Goal: Use online tool/utility: Utilize a website feature to perform a specific function

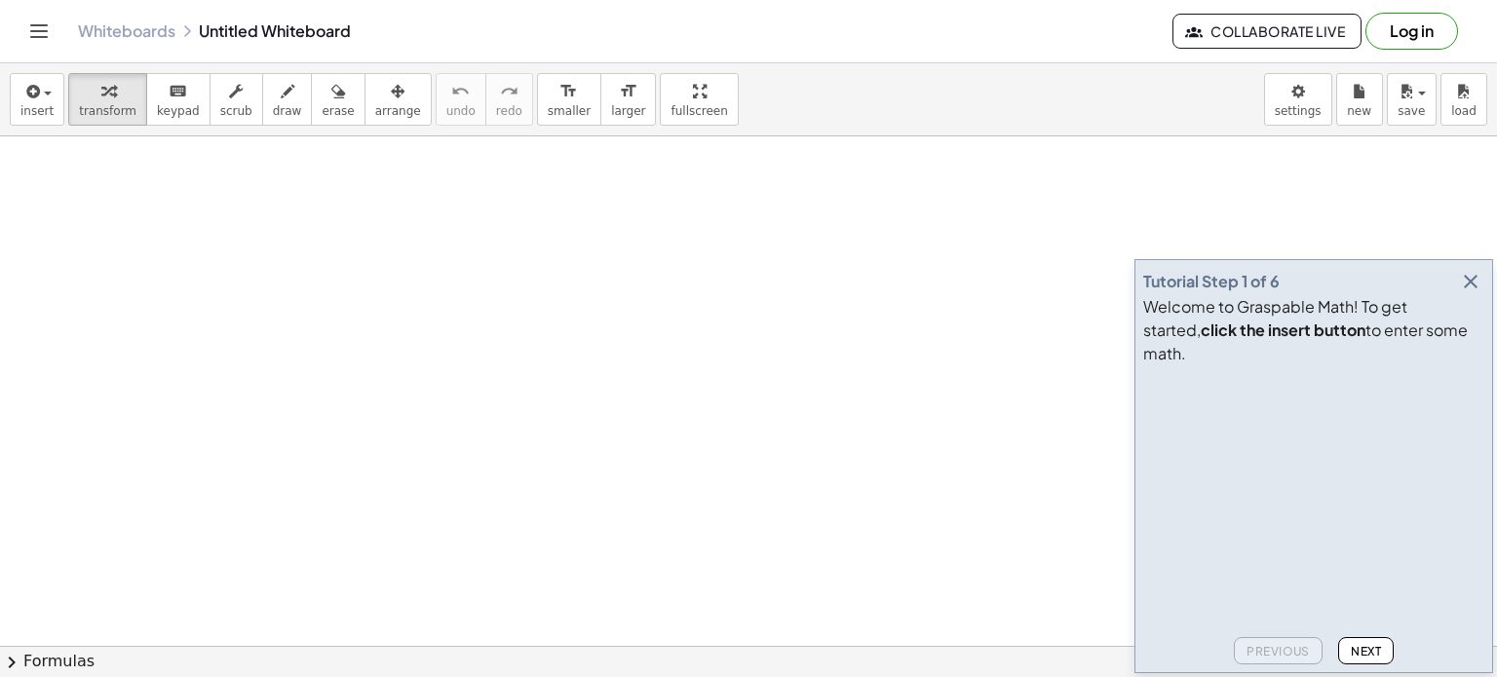
drag, startPoint x: 155, startPoint y: 210, endPoint x: 628, endPoint y: 467, distance: 538.2
click at [1459, 293] on icon "button" at bounding box center [1470, 281] width 23 height 23
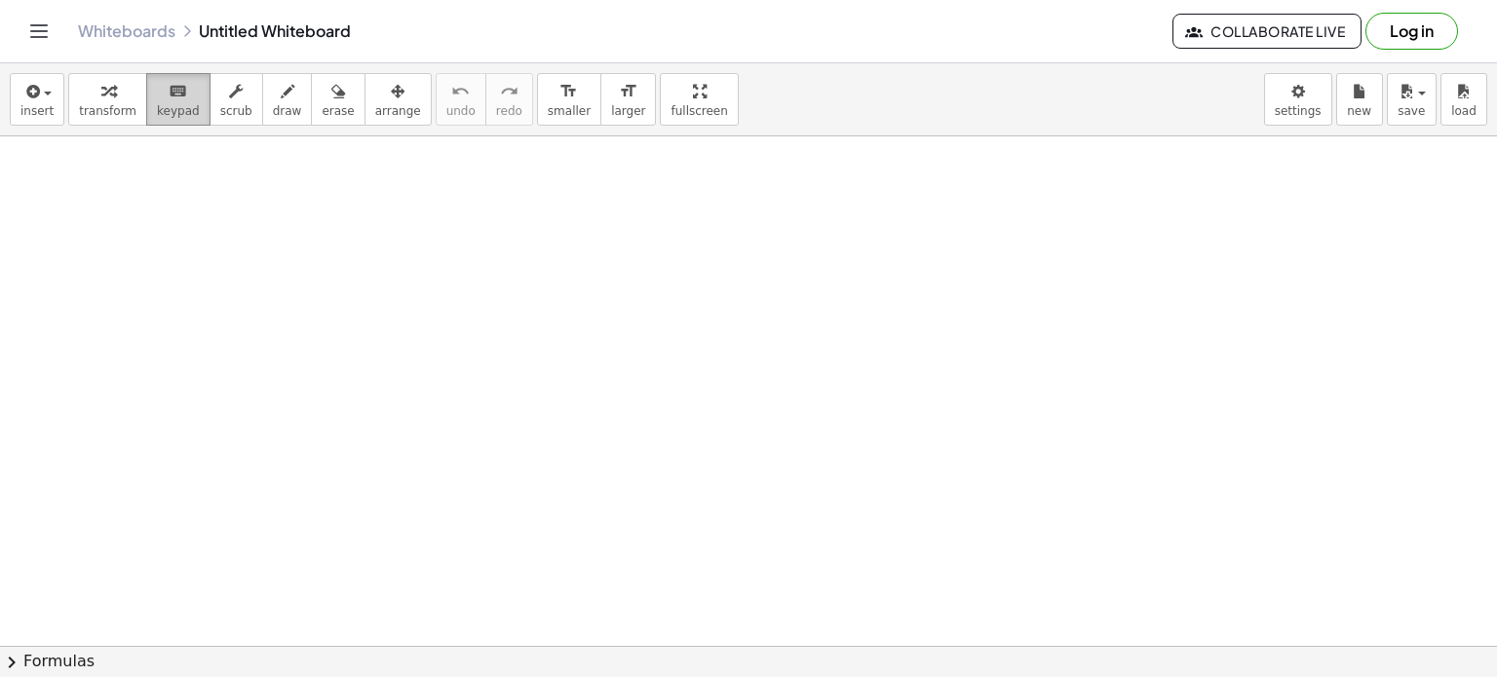
click at [164, 104] on span "keypad" at bounding box center [178, 111] width 43 height 14
drag, startPoint x: 414, startPoint y: 319, endPoint x: 835, endPoint y: 557, distance: 483.6
click at [129, 111] on button "transform" at bounding box center [107, 99] width 79 height 53
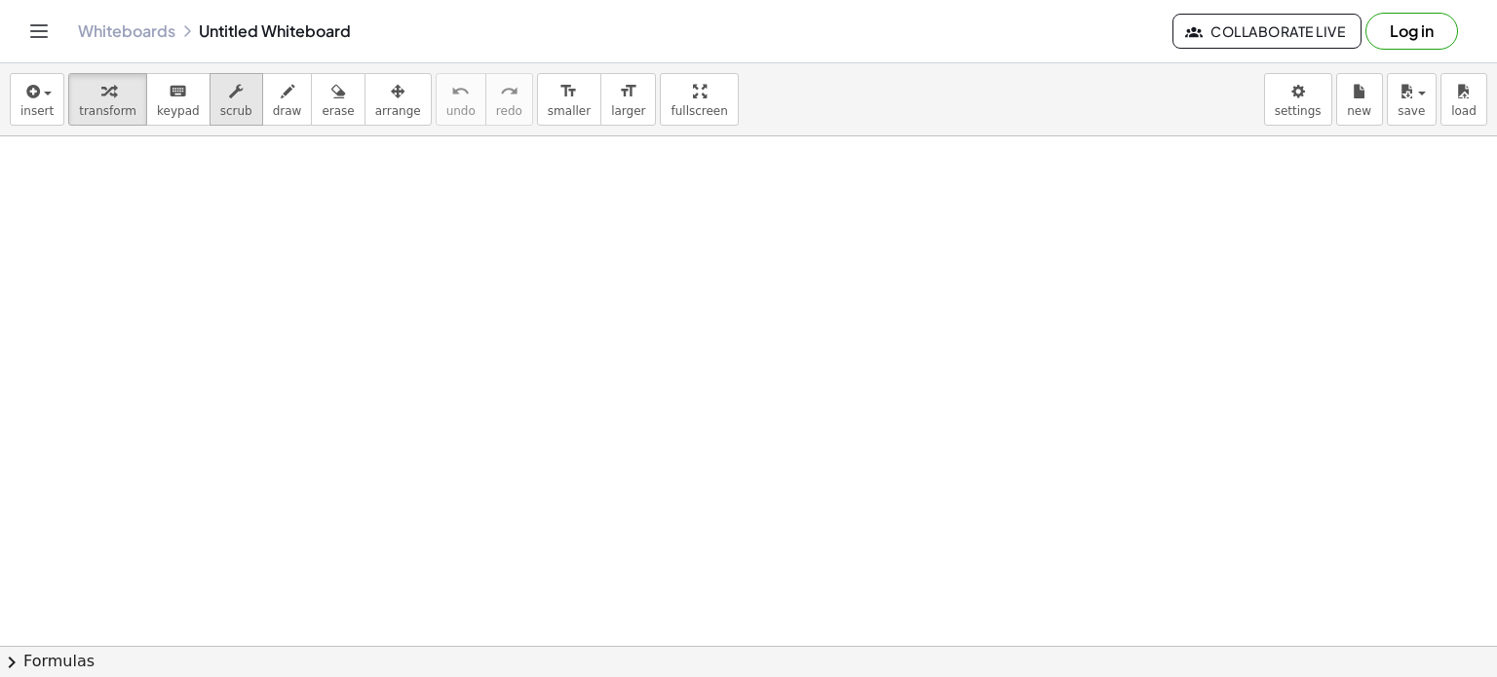
click at [210, 120] on button "scrub" at bounding box center [237, 99] width 54 height 53
drag, startPoint x: 279, startPoint y: 236, endPoint x: 704, endPoint y: 400, distance: 455.4
click at [704, 400] on div at bounding box center [748, 264] width 1497 height 1148
click at [281, 96] on icon "button" at bounding box center [288, 91] width 14 height 23
drag, startPoint x: 364, startPoint y: 285, endPoint x: 626, endPoint y: 462, distance: 316.5
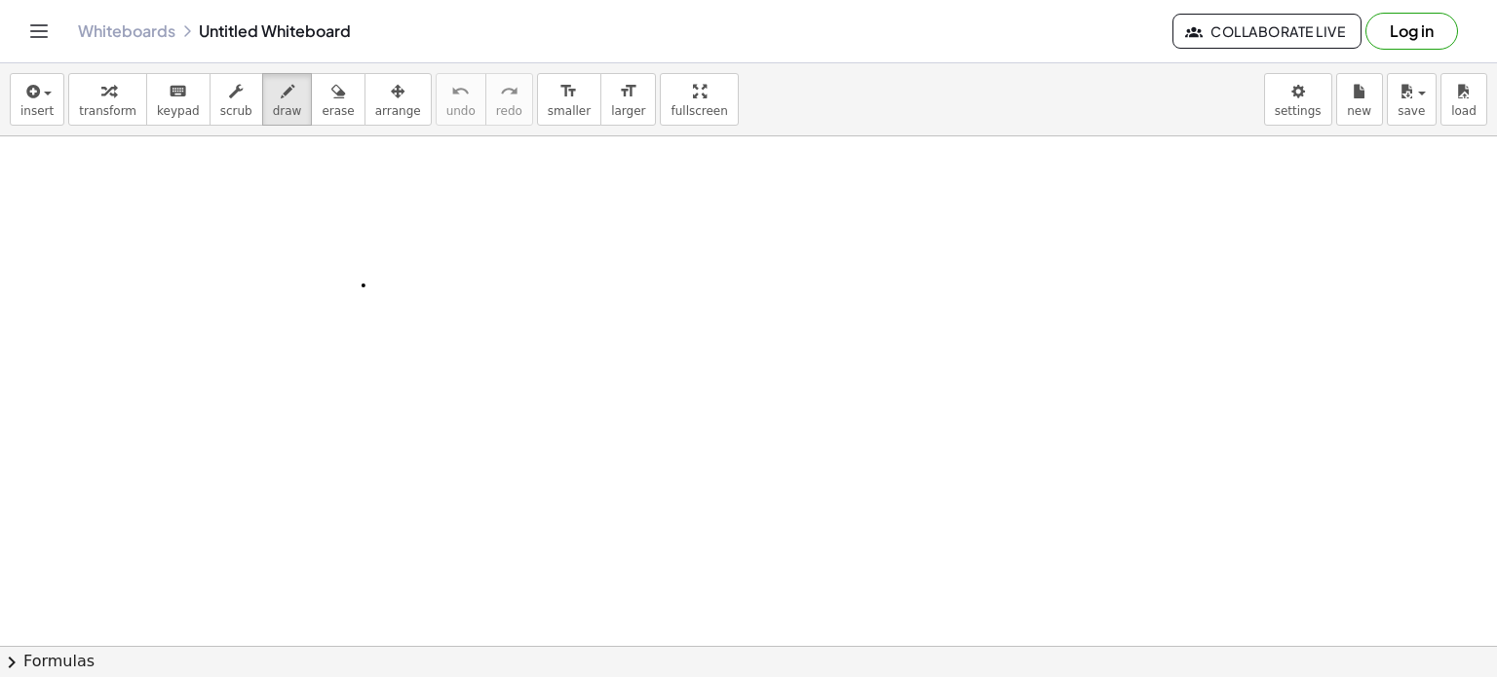
click at [626, 462] on div at bounding box center [748, 264] width 1497 height 1148
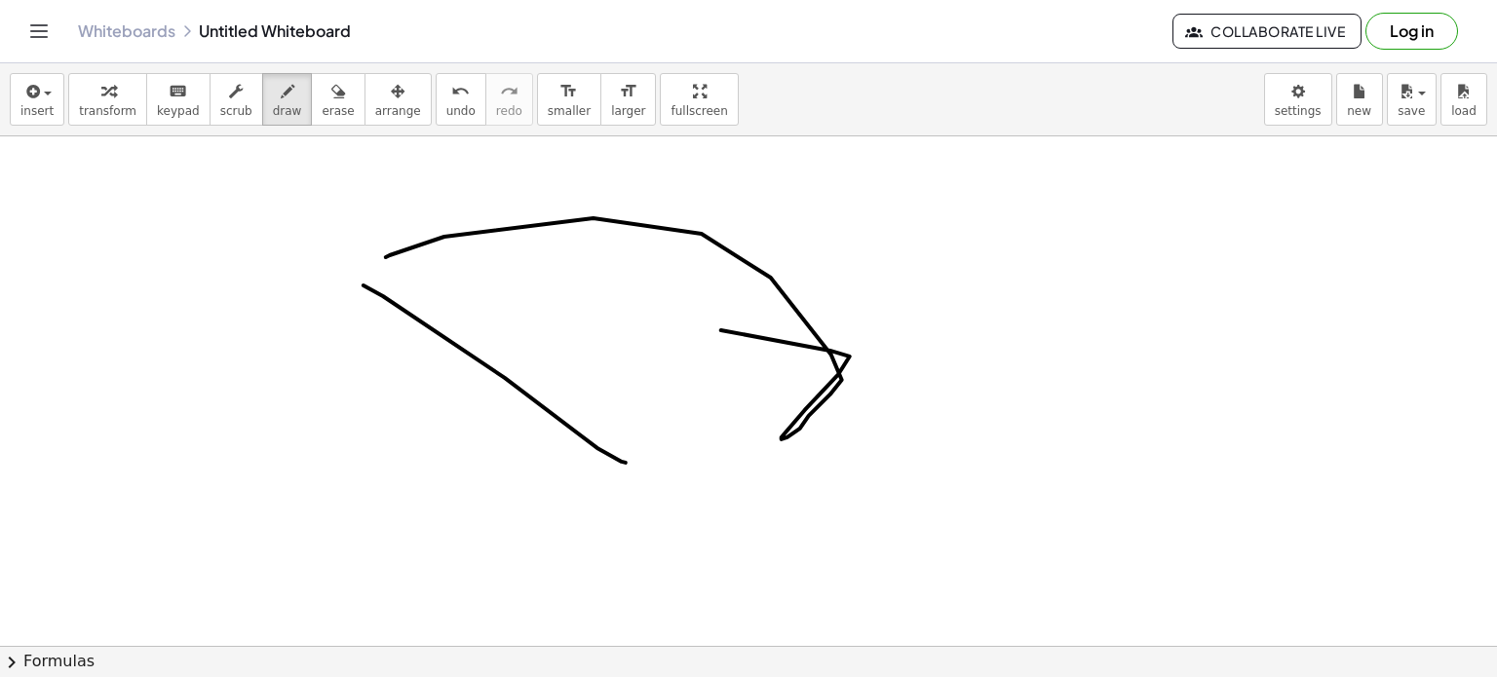
drag, startPoint x: 386, startPoint y: 256, endPoint x: 474, endPoint y: 248, distance: 88.2
click at [474, 248] on div at bounding box center [748, 264] width 1497 height 1148
click at [322, 106] on span "erase" at bounding box center [338, 111] width 32 height 14
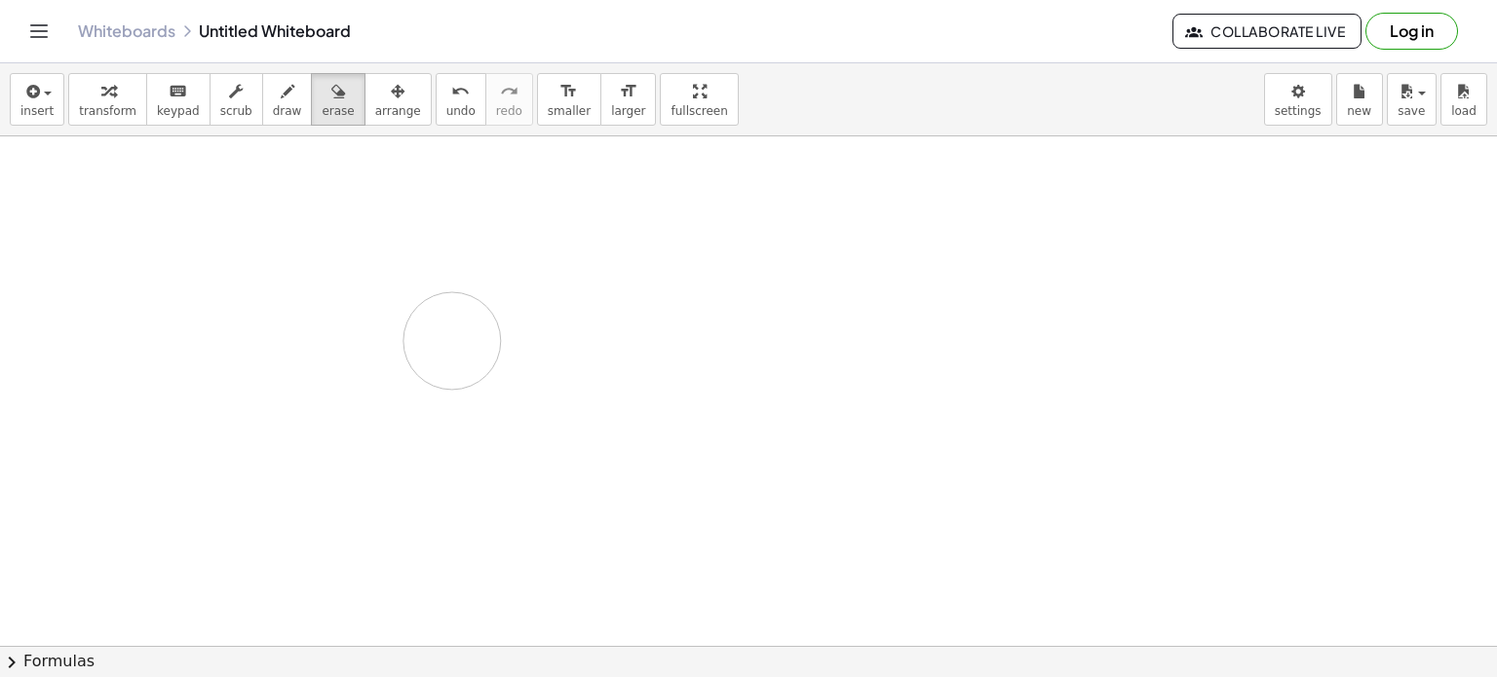
drag, startPoint x: 378, startPoint y: 259, endPoint x: 424, endPoint y: 326, distance: 81.4
click at [424, 326] on div at bounding box center [748, 264] width 1497 height 1148
click at [365, 73] on button "arrange" at bounding box center [398, 99] width 67 height 53
drag, startPoint x: 418, startPoint y: 268, endPoint x: 722, endPoint y: 381, distance: 324.4
click at [722, 381] on div at bounding box center [748, 264] width 1497 height 1148
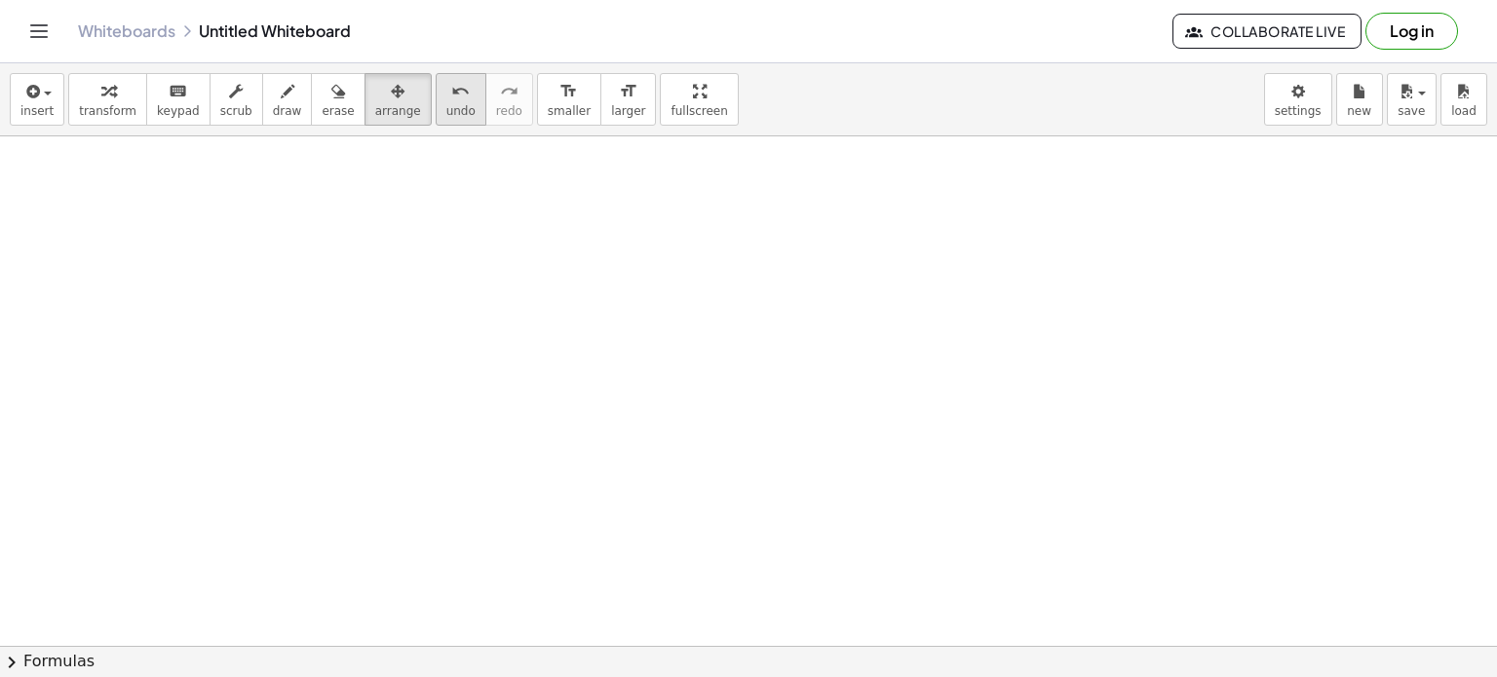
click at [446, 116] on span "undo" at bounding box center [460, 111] width 29 height 14
click at [548, 106] on span "smaller" at bounding box center [569, 111] width 43 height 14
click at [611, 110] on span "larger" at bounding box center [628, 111] width 34 height 14
drag, startPoint x: 530, startPoint y: 214, endPoint x: 943, endPoint y: 408, distance: 456.5
click at [943, 408] on div at bounding box center [748, 264] width 1497 height 1148
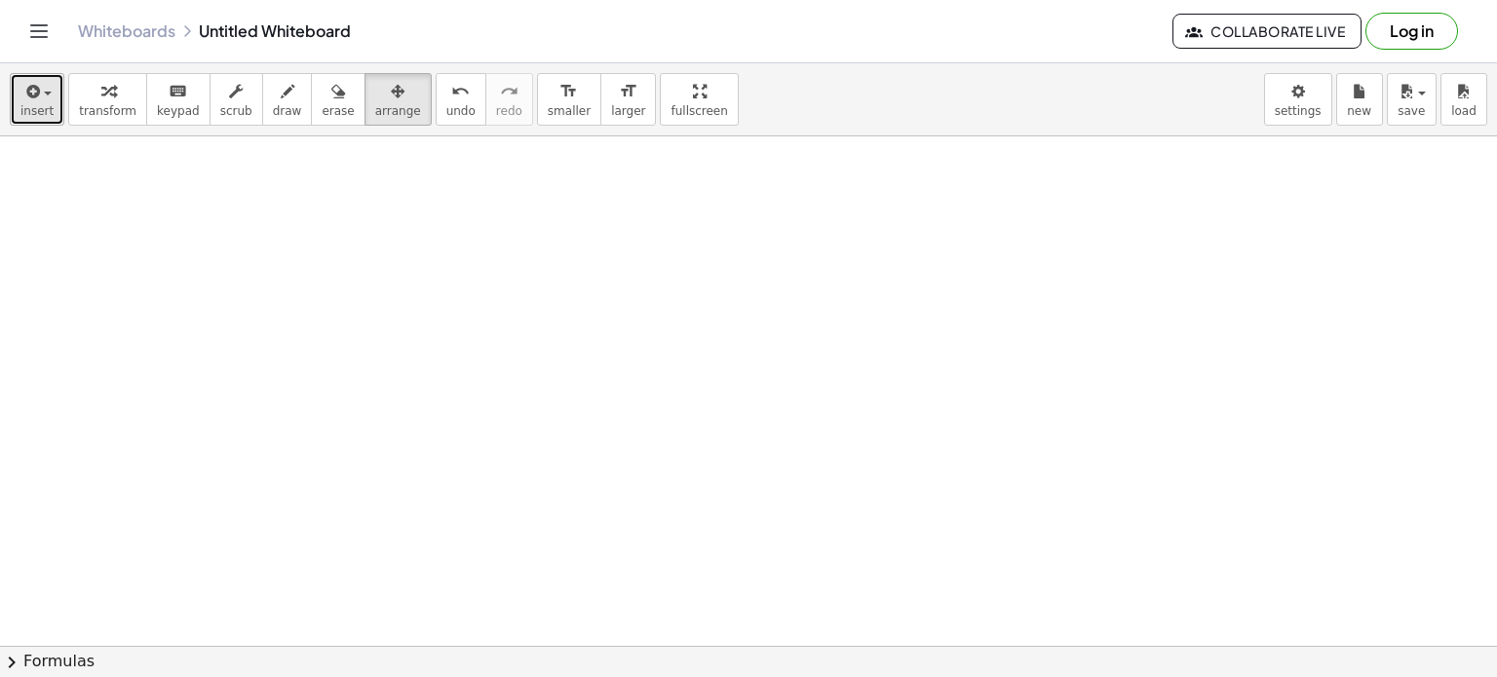
click at [34, 90] on icon "button" at bounding box center [31, 91] width 18 height 23
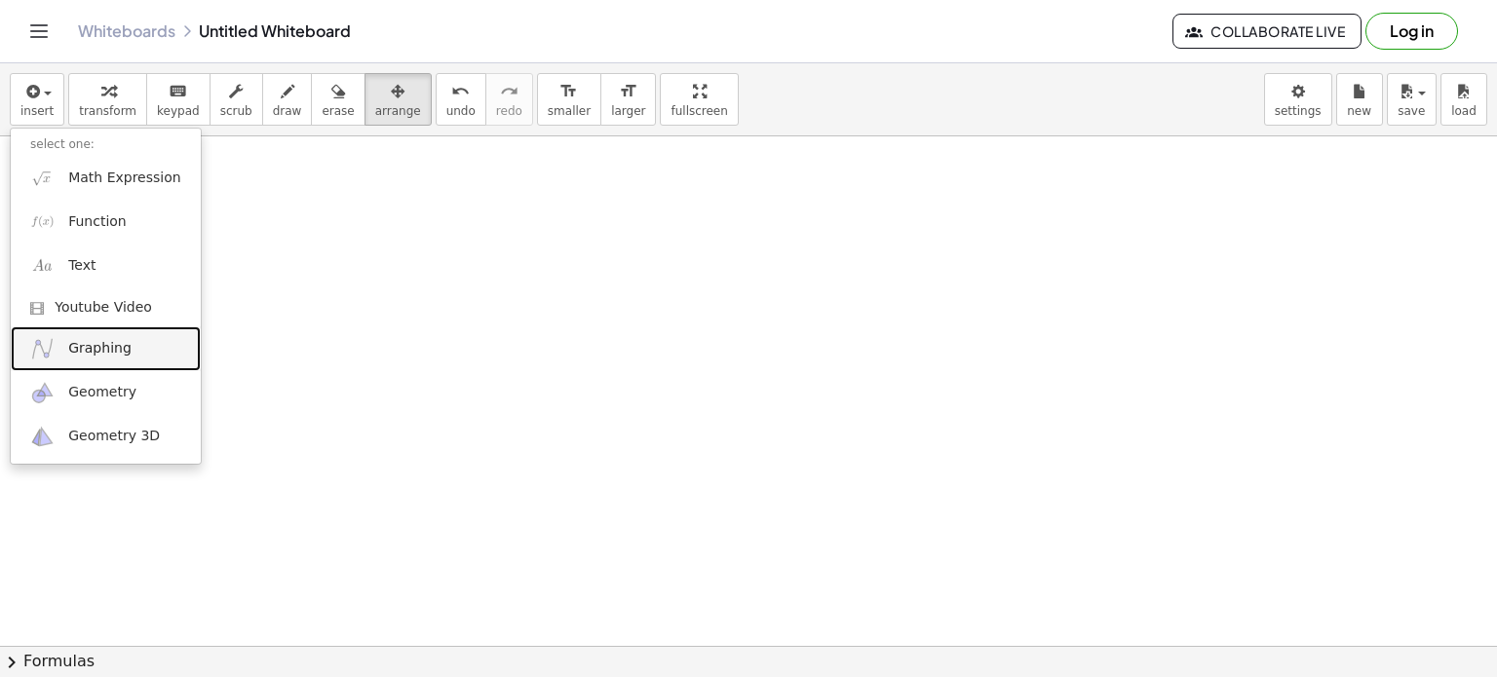
click at [135, 343] on link "Graphing" at bounding box center [106, 348] width 190 height 44
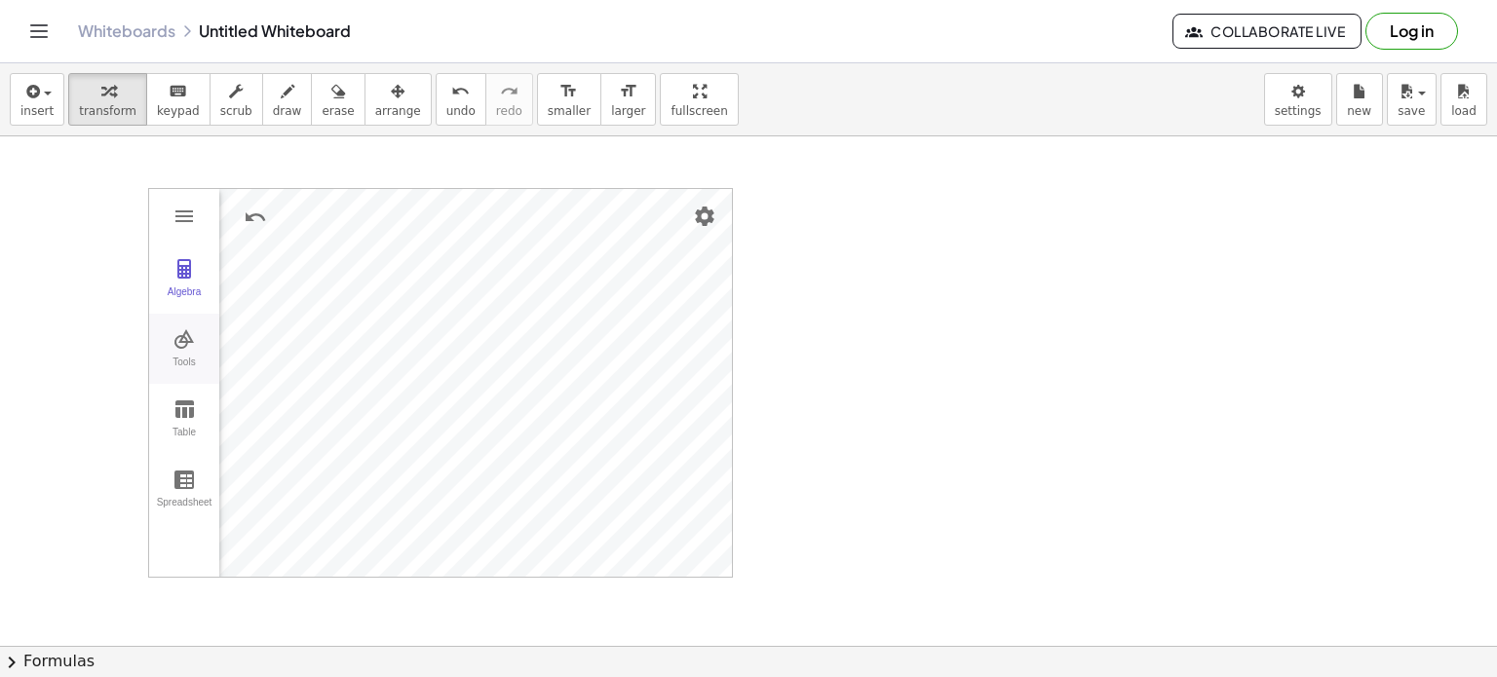
click at [179, 358] on div "Tools" at bounding box center [184, 370] width 62 height 27
click at [191, 417] on img "Graphing Calculator" at bounding box center [184, 409] width 23 height 23
click at [189, 476] on img "Graphing Calculator" at bounding box center [184, 479] width 23 height 23
click at [1209, 365] on div at bounding box center [748, 264] width 1497 height 1148
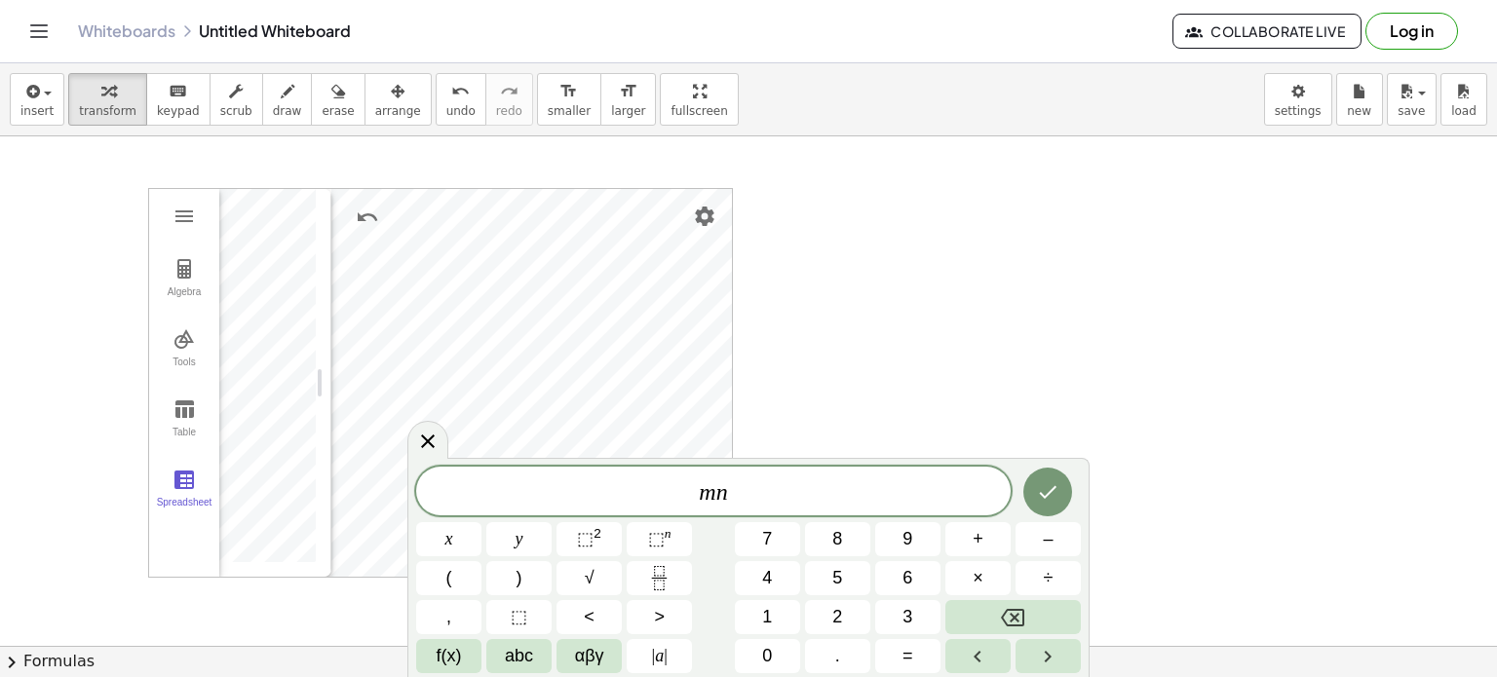
click at [1006, 495] on span "m n ​" at bounding box center [713, 493] width 595 height 27
click at [1037, 496] on icon "Done" at bounding box center [1047, 491] width 23 height 23
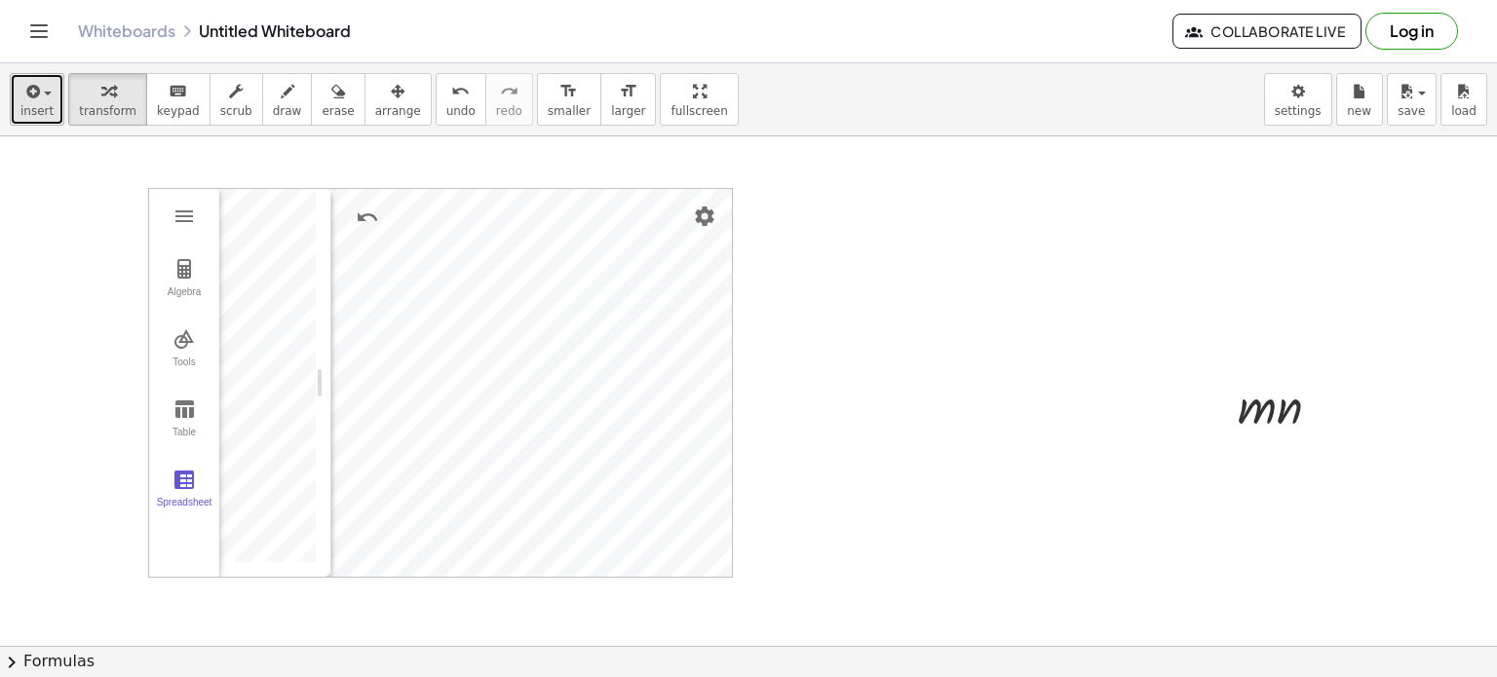
click at [34, 87] on icon "button" at bounding box center [31, 91] width 18 height 23
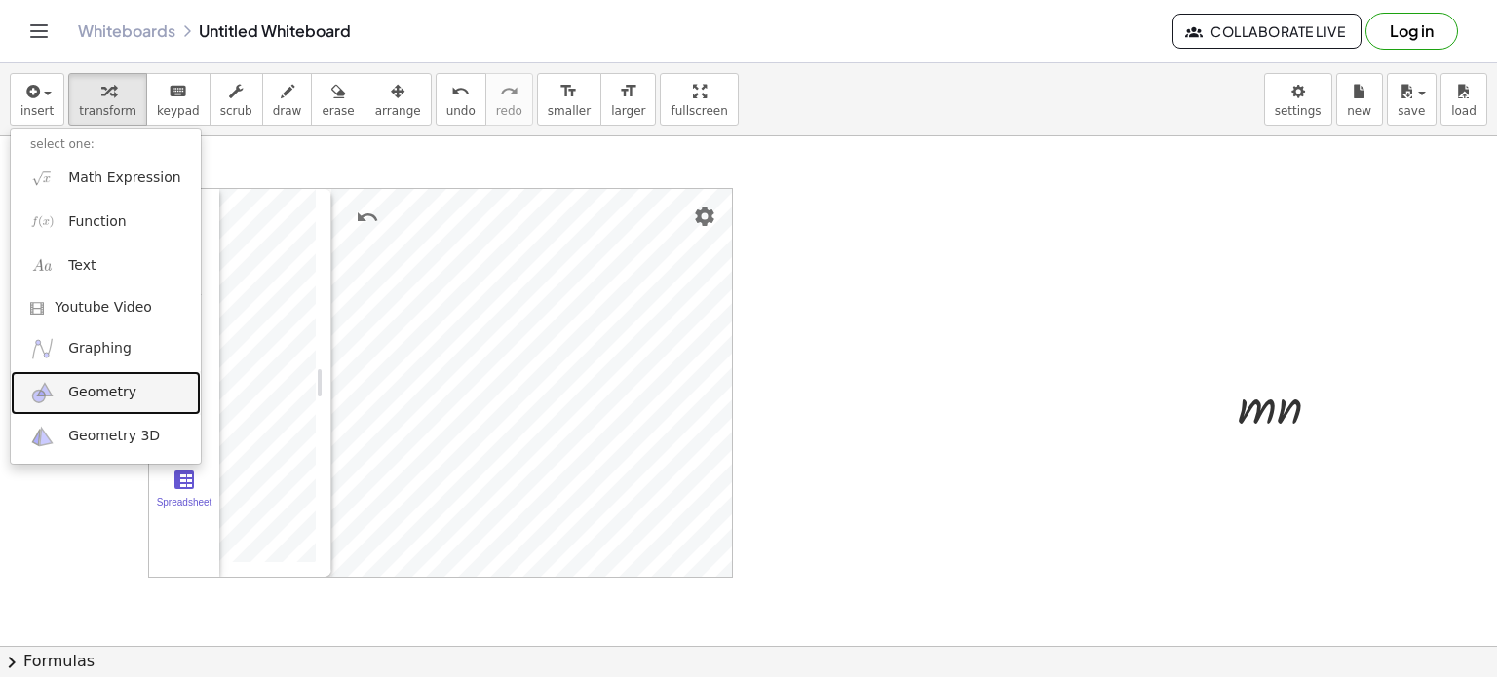
click at [132, 385] on link "Geometry" at bounding box center [106, 393] width 190 height 44
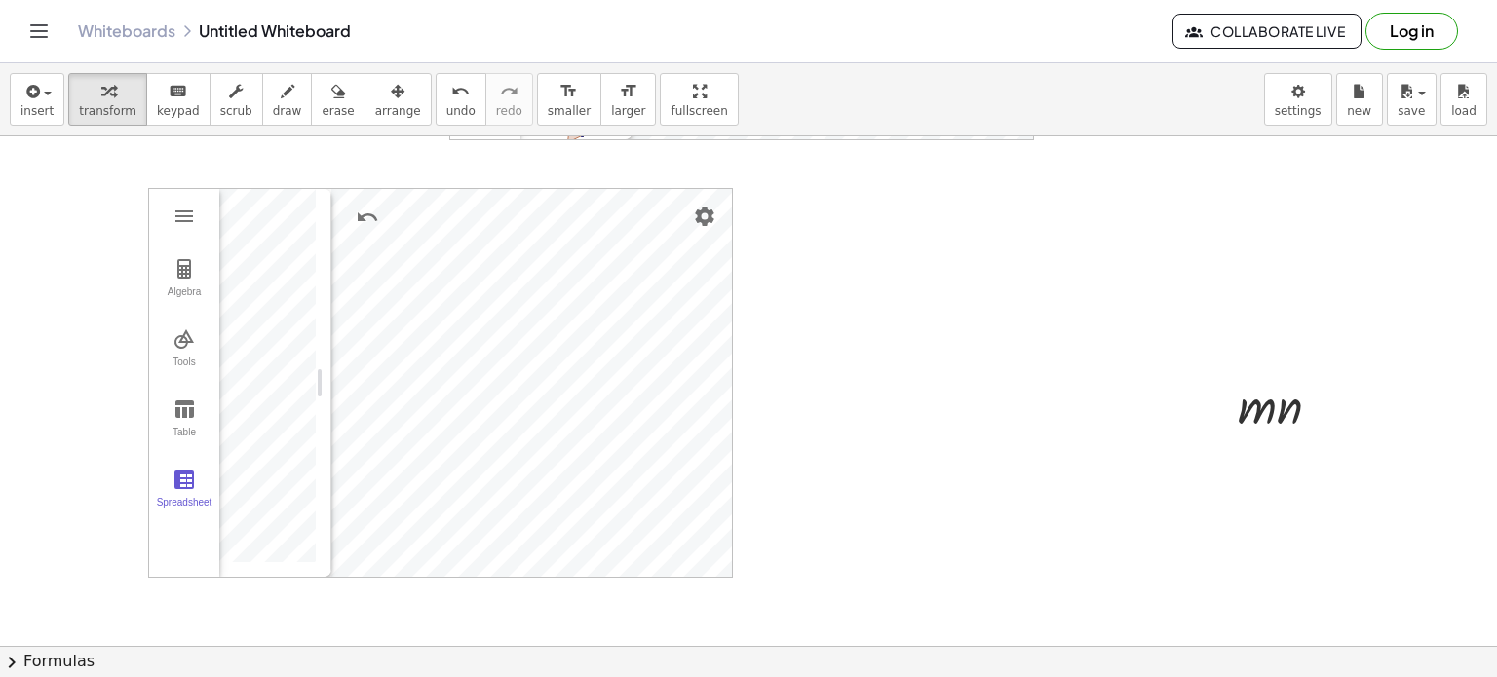
drag, startPoint x: 862, startPoint y: 310, endPoint x: 1245, endPoint y: 525, distance: 439.4
click at [1245, 525] on div at bounding box center [748, 264] width 1497 height 1148
drag, startPoint x: 986, startPoint y: 254, endPoint x: 1328, endPoint y: 510, distance: 426.9
click at [1328, 510] on div at bounding box center [748, 264] width 1497 height 1148
click at [451, 96] on icon "undo" at bounding box center [460, 91] width 19 height 23
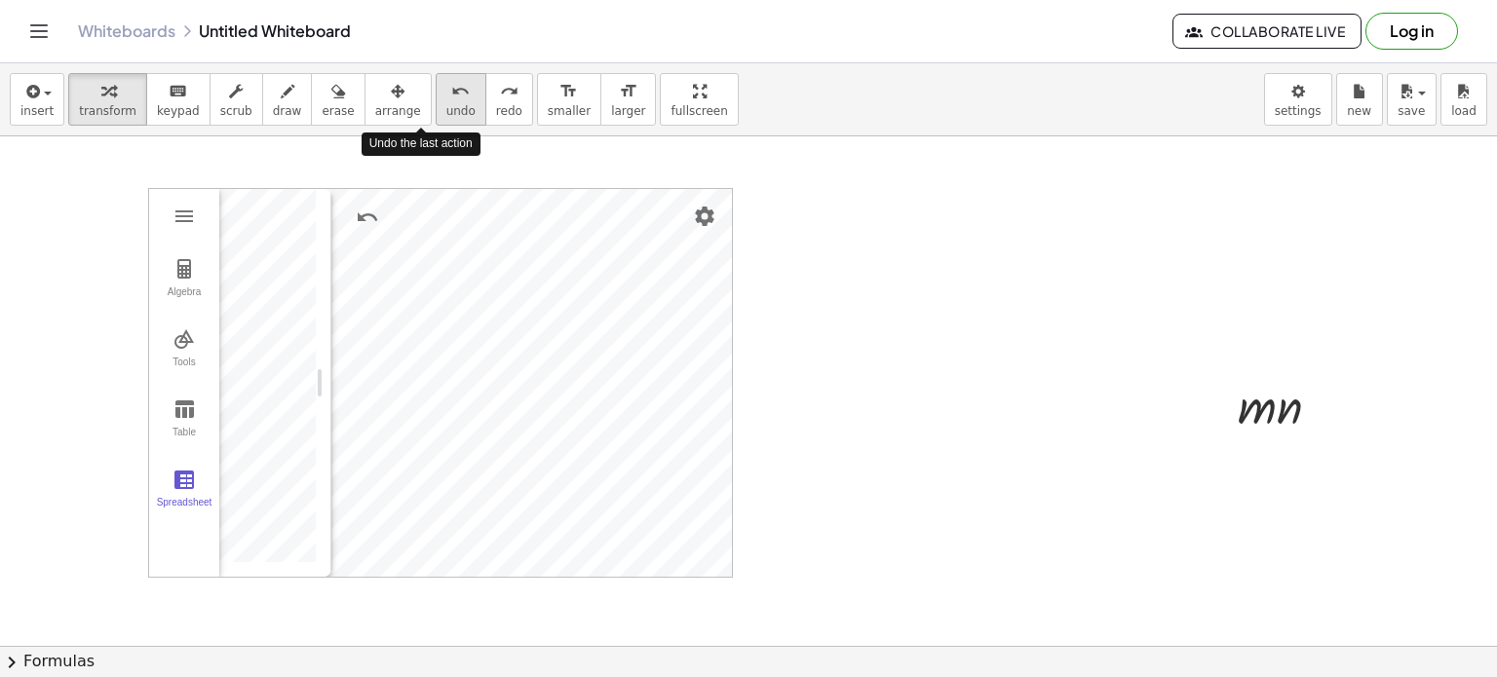
click at [451, 96] on icon "undo" at bounding box center [460, 91] width 19 height 23
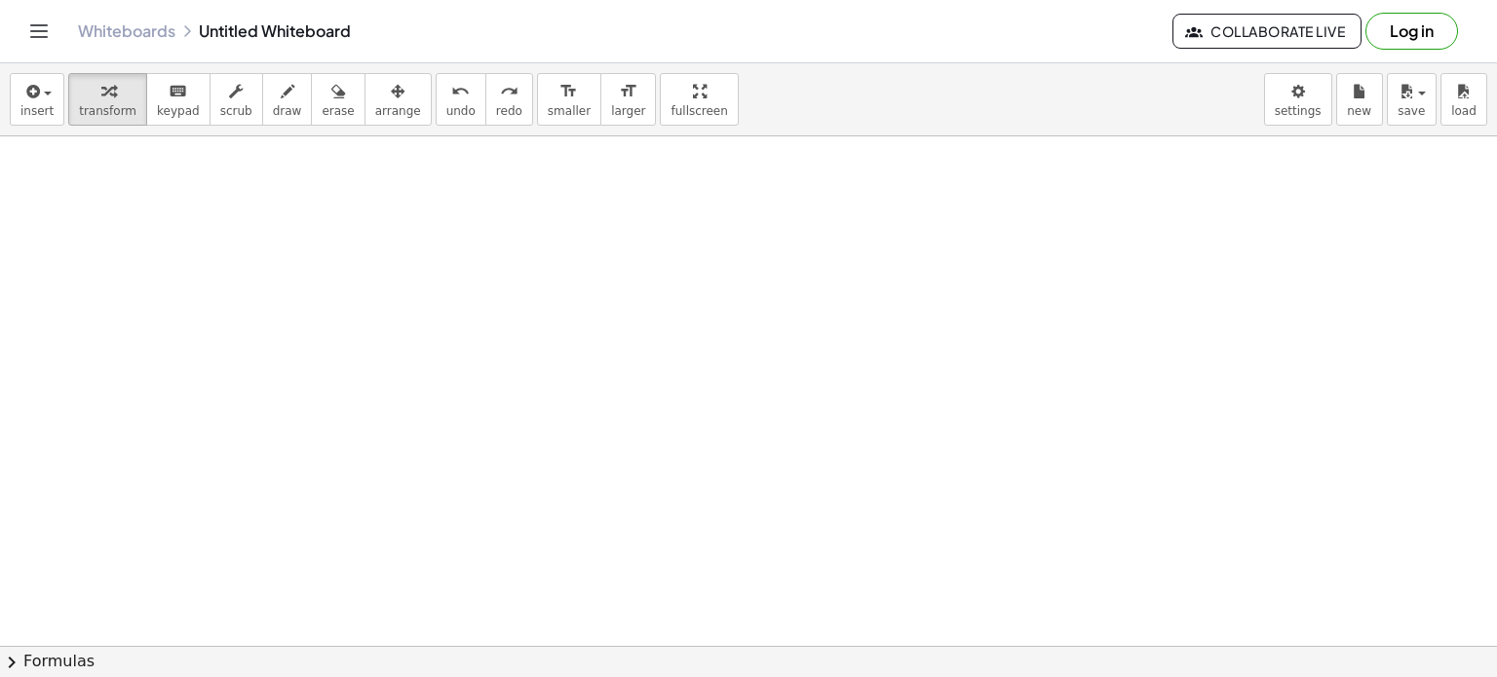
drag, startPoint x: 168, startPoint y: 187, endPoint x: 628, endPoint y: 357, distance: 490.3
click at [628, 357] on div at bounding box center [748, 264] width 1497 height 1148
click at [40, 91] on span "button" at bounding box center [42, 94] width 4 height 14
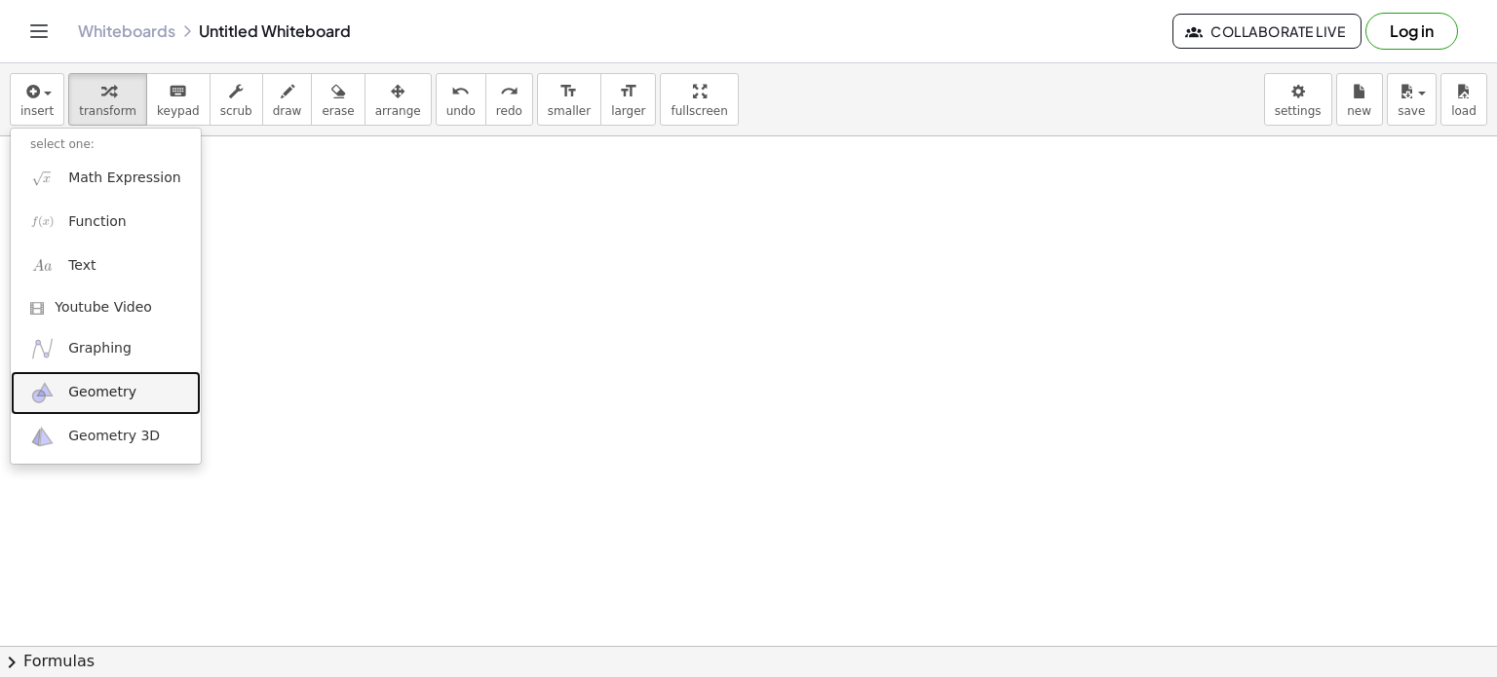
click at [100, 389] on span "Geometry" at bounding box center [102, 392] width 68 height 19
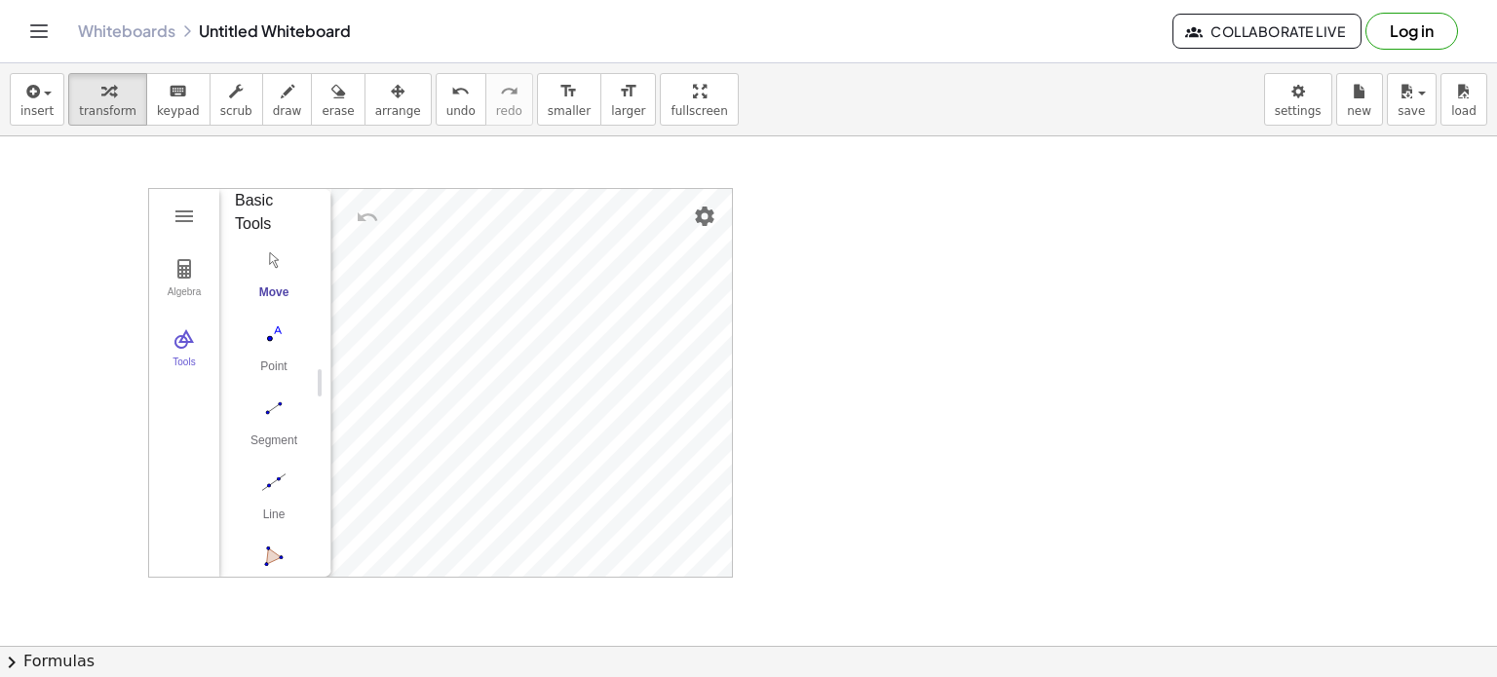
scroll to position [8, 0]
click at [191, 273] on img "Geometry" at bounding box center [184, 268] width 23 height 23
click at [183, 347] on img "Geometry" at bounding box center [184, 338] width 23 height 23
click at [269, 286] on button "Move" at bounding box center [274, 286] width 78 height 70
click at [265, 377] on div "Point" at bounding box center [274, 380] width 78 height 27
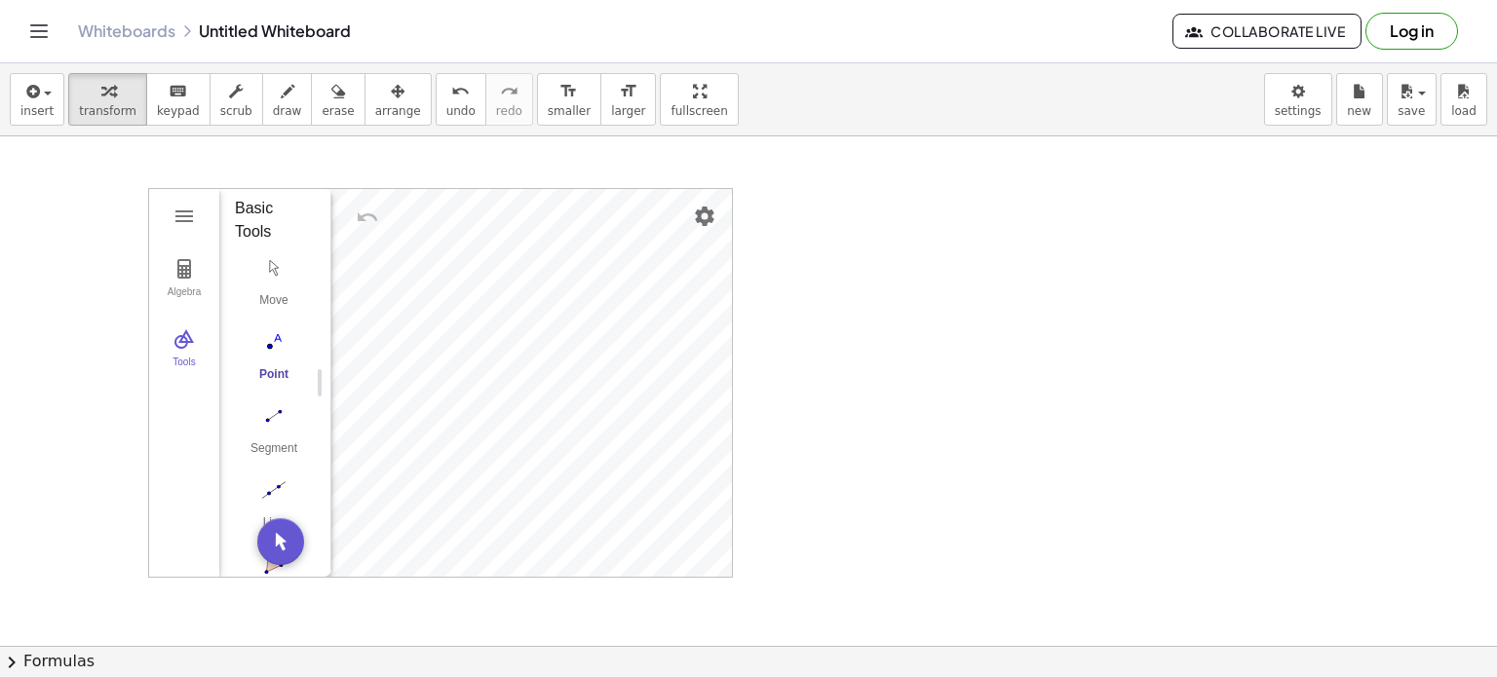
click at [809, 340] on div at bounding box center [748, 264] width 1497 height 1148
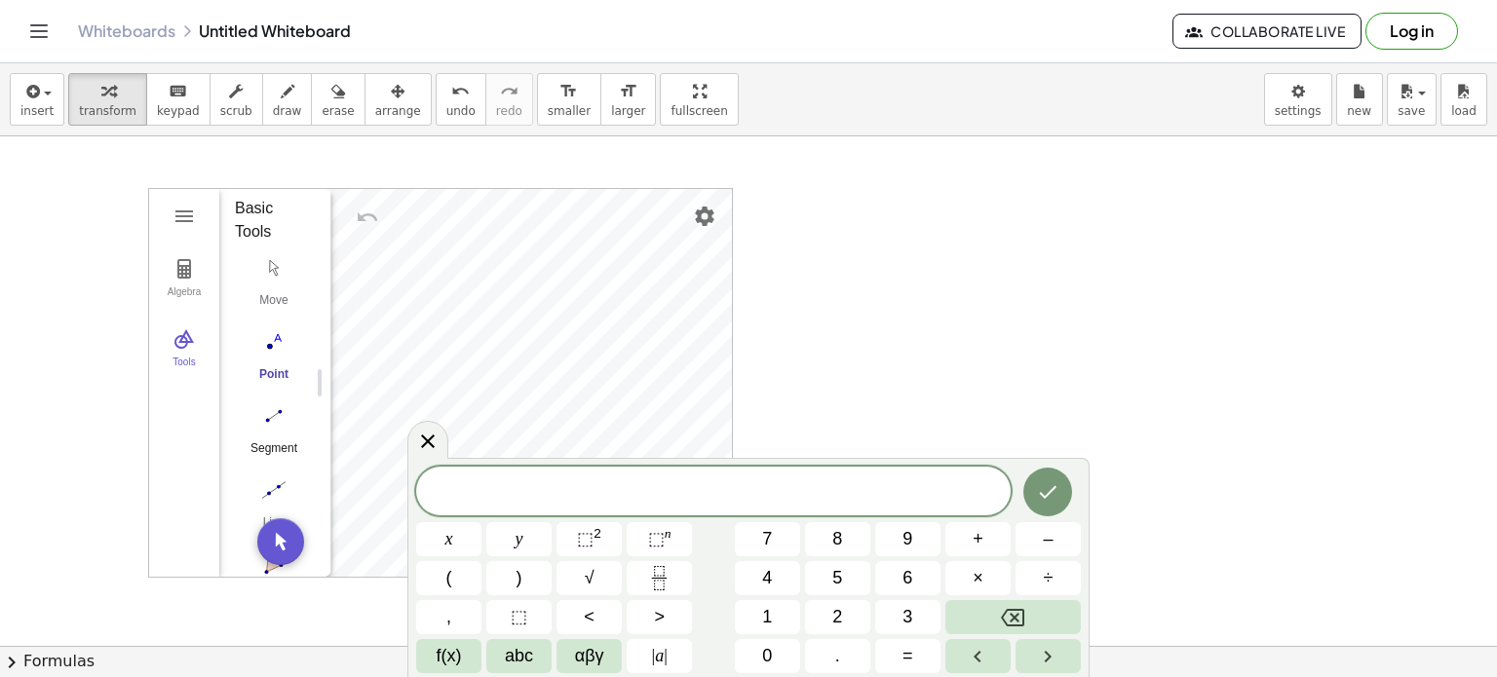
click at [261, 417] on img "Segment. Select two points or positions" at bounding box center [274, 416] width 78 height 31
drag, startPoint x: 958, startPoint y: 303, endPoint x: 1370, endPoint y: 488, distance: 451.9
click at [1370, 488] on div at bounding box center [748, 264] width 1497 height 1148
